Goal: Transaction & Acquisition: Purchase product/service

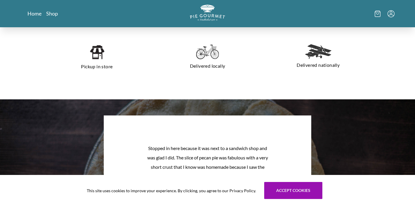
scroll to position [422, 0]
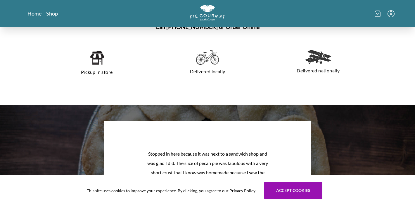
click at [99, 63] on img at bounding box center [96, 58] width 15 height 16
click at [55, 16] on link "Shop" at bounding box center [52, 13] width 12 height 7
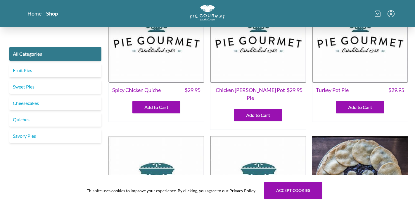
scroll to position [44, 0]
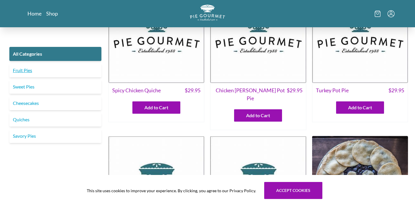
click at [25, 70] on link "Fruit Pies" at bounding box center [55, 70] width 92 height 14
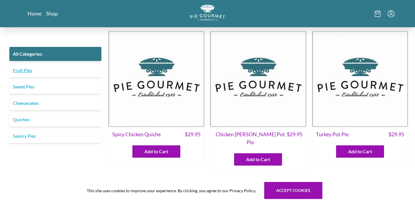
click at [23, 69] on link "Fruit Pies" at bounding box center [55, 70] width 92 height 14
